Goal: Transaction & Acquisition: Purchase product/service

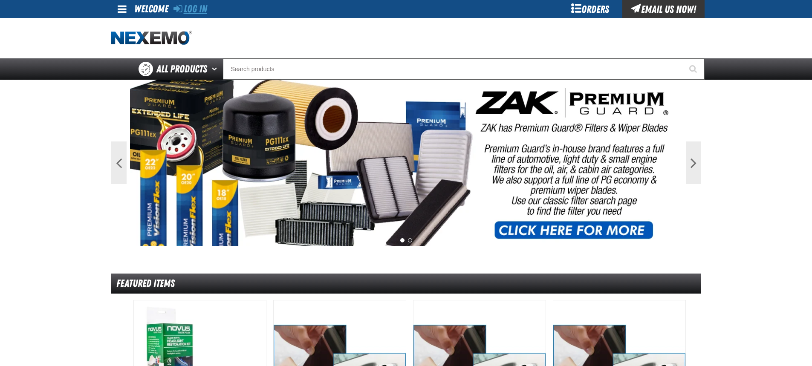
click at [197, 8] on link "Log In" at bounding box center [190, 9] width 34 height 12
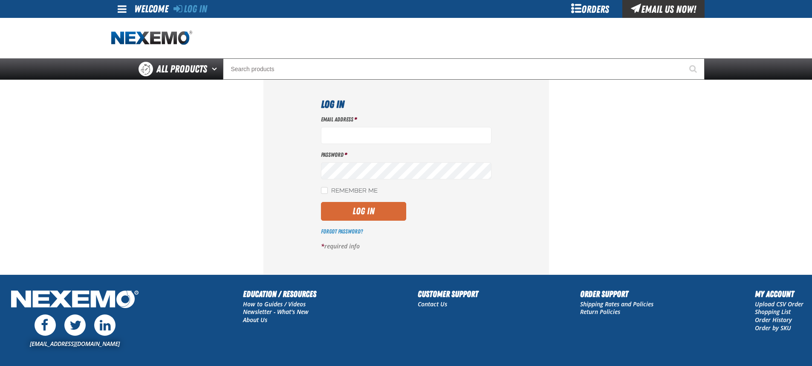
type input "ggalloway@vtaig.com"
click at [359, 214] on button "Log In" at bounding box center [363, 211] width 85 height 19
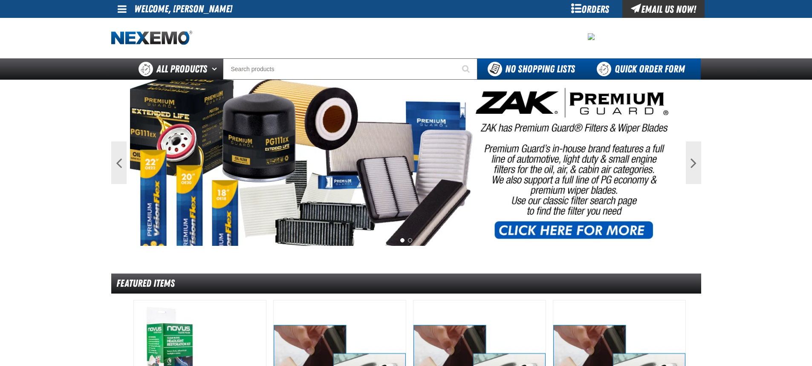
click at [637, 68] on link "Quick Order Form" at bounding box center [642, 68] width 115 height 21
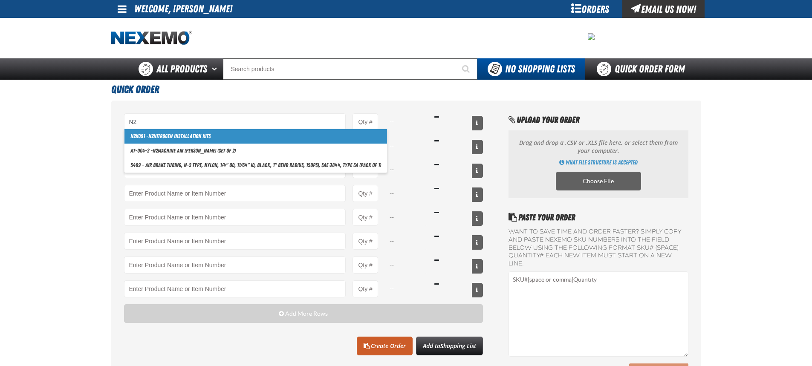
click at [170, 136] on link "N2 K091 - N2 Nitrogen Installation Kits" at bounding box center [255, 136] width 262 height 14
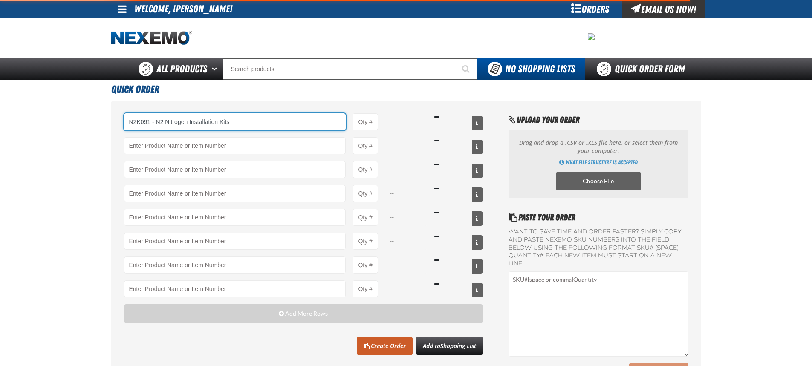
type input "N2K091 - N2 Nitrogen Installation Kits"
type input "1"
select select "kit"
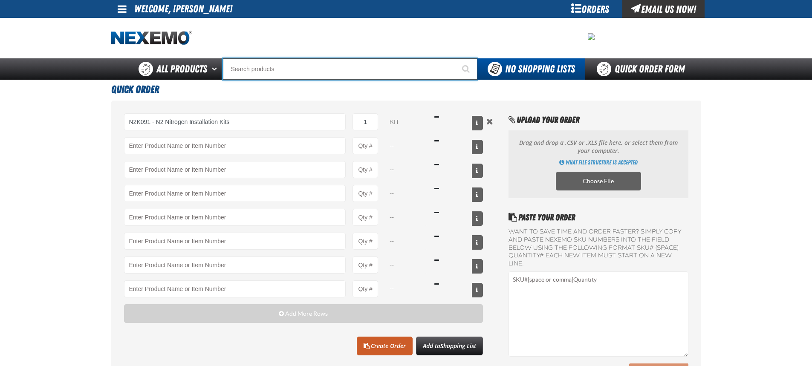
click at [261, 68] on input "Search" at bounding box center [350, 68] width 254 height 21
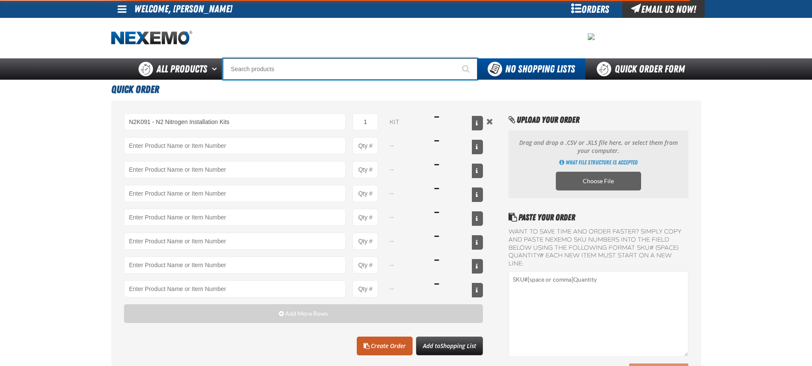
type input "N2K091 - N2 Nitrogen Installation Kits"
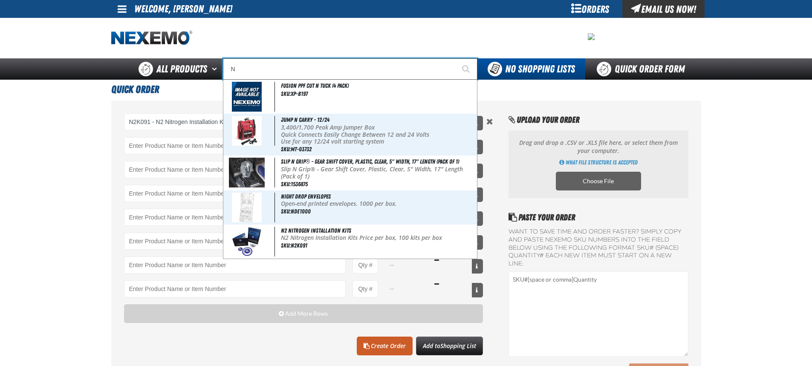
type input "N2"
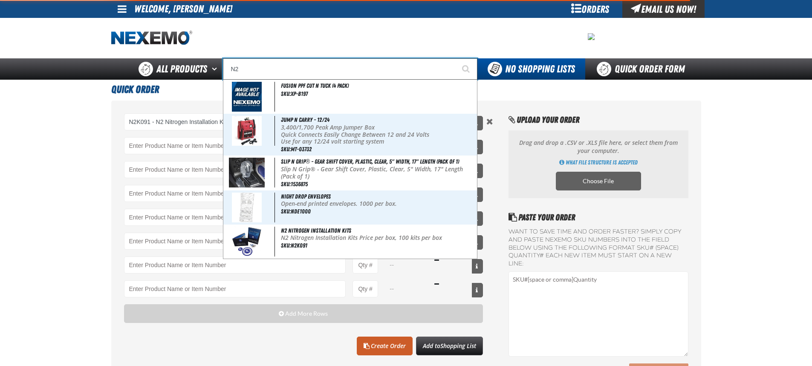
type input "N2 Nitrogen Installation Kits"
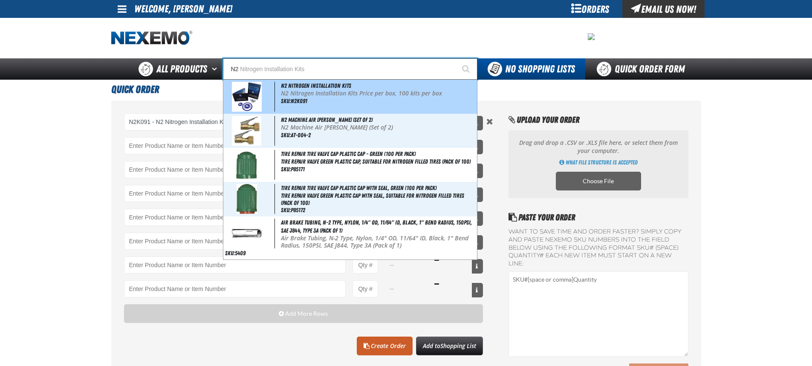
click at [298, 93] on p "N2 Nitrogen Installation Kits Price per box, 100 kits per box" at bounding box center [378, 93] width 194 height 7
type input "N2 Nitrogen Installation Kits"
